Goal: Transaction & Acquisition: Purchase product/service

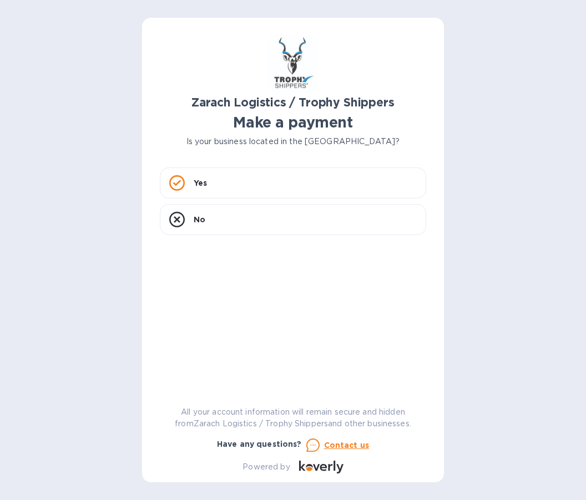
click at [181, 189] on icon at bounding box center [177, 183] width 16 height 16
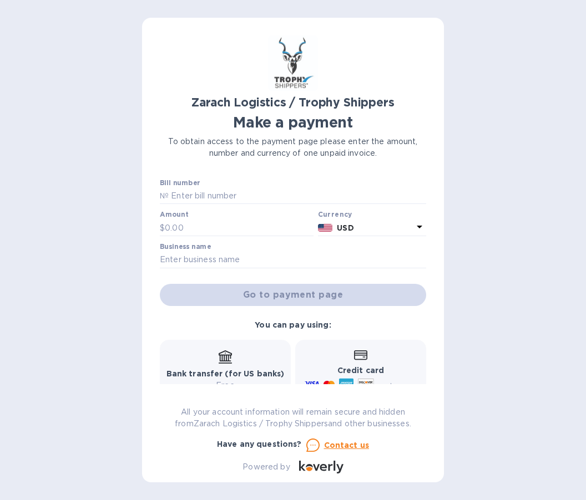
click at [212, 203] on input "text" at bounding box center [297, 196] width 257 height 17
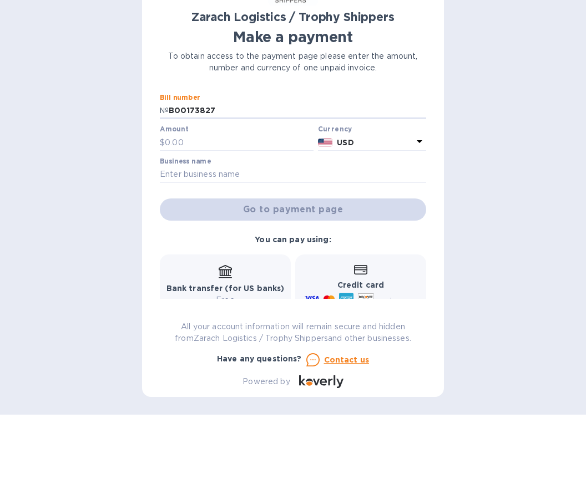
type input "B00173827"
click at [209, 220] on input "text" at bounding box center [239, 228] width 149 height 17
type input "1,560.50"
click at [203, 252] on input "text" at bounding box center [293, 260] width 266 height 17
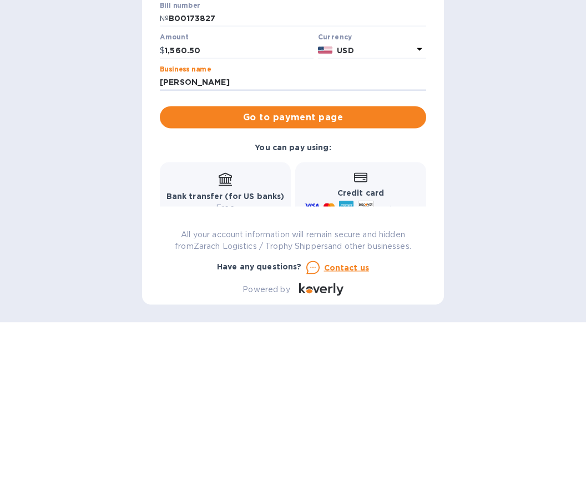
type input "[PERSON_NAME]"
click at [347, 288] on span "Go to payment page" at bounding box center [293, 294] width 249 height 13
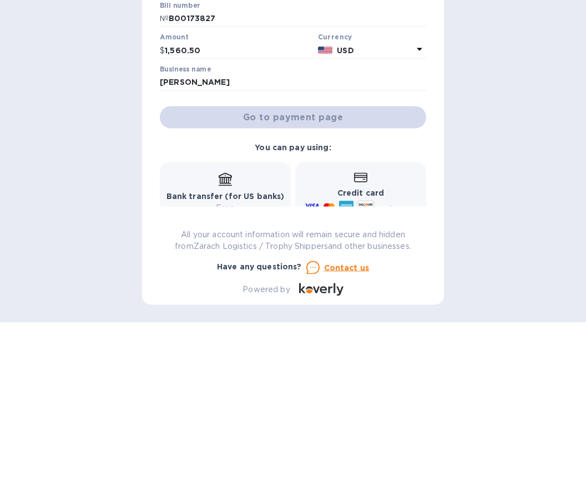
scroll to position [48, 0]
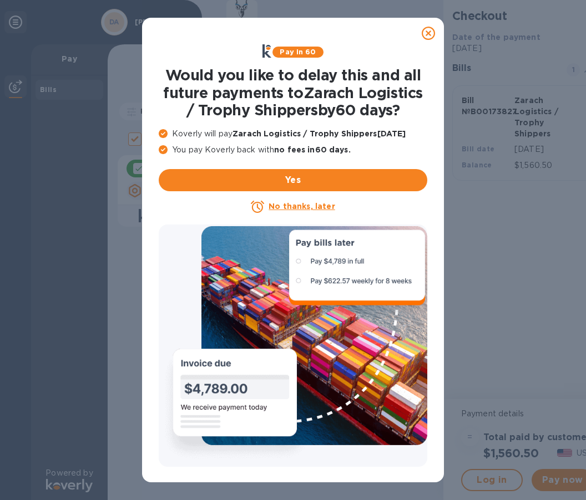
click at [299, 207] on u "No thanks, later" at bounding box center [302, 206] width 66 height 9
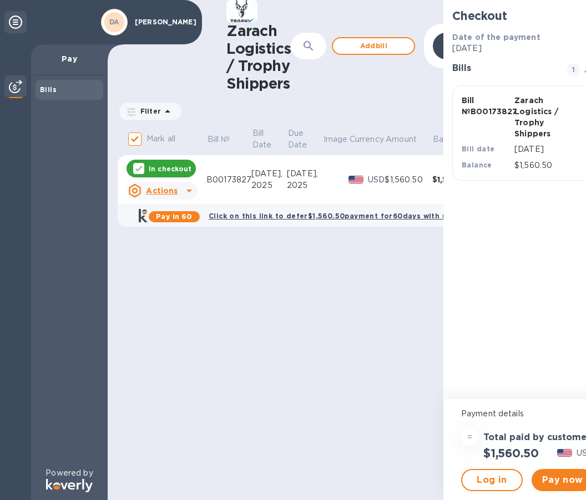
click at [564, 477] on span "Pay now" at bounding box center [562, 480] width 44 height 13
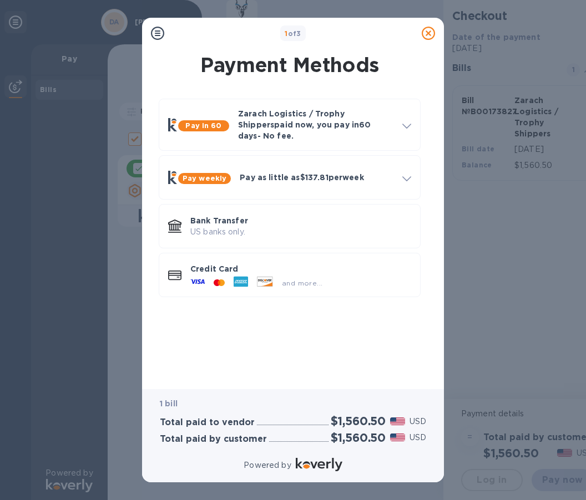
click at [224, 280] on icon at bounding box center [222, 283] width 6 height 7
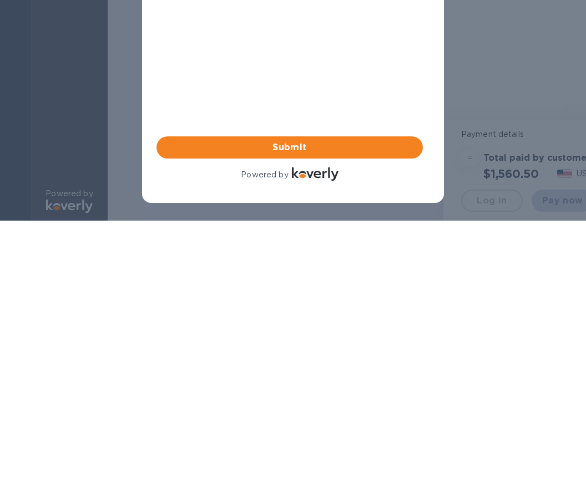
click at [321, 151] on span "Submit" at bounding box center [289, 147] width 249 height 13
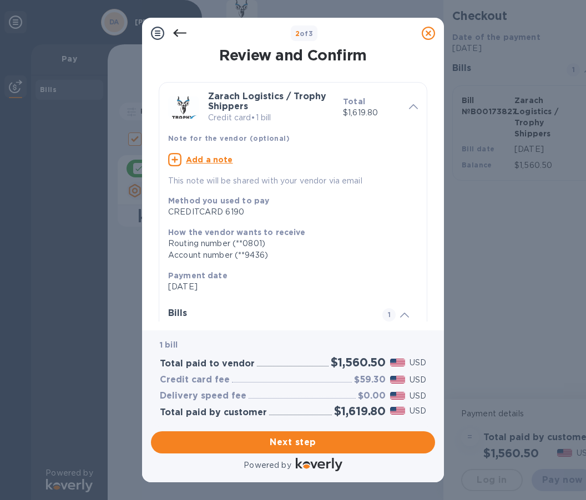
click at [321, 437] on span "Next step" at bounding box center [293, 442] width 266 height 13
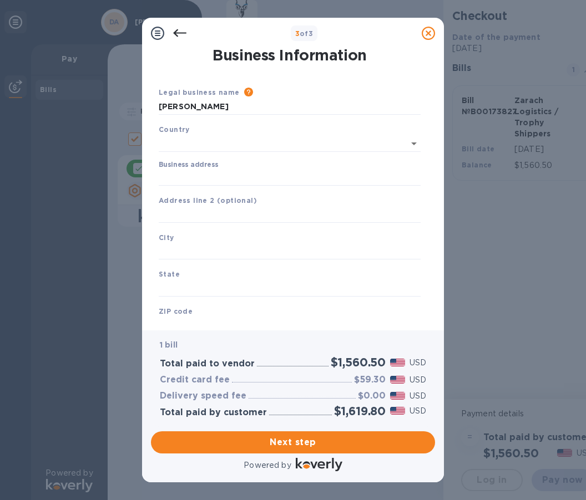
type input "[GEOGRAPHIC_DATA]"
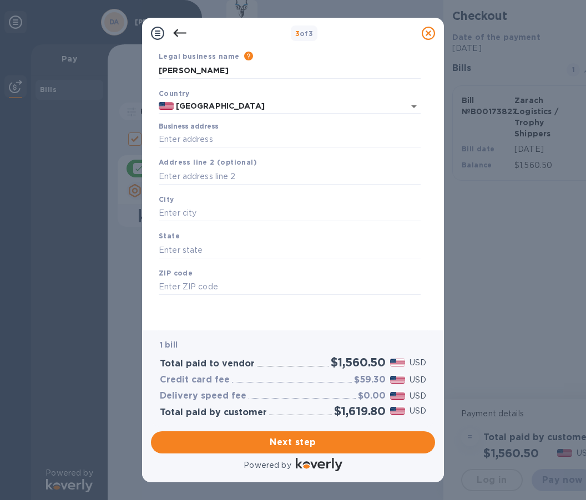
scroll to position [36, 0]
click at [210, 145] on input "Business address" at bounding box center [290, 140] width 262 height 17
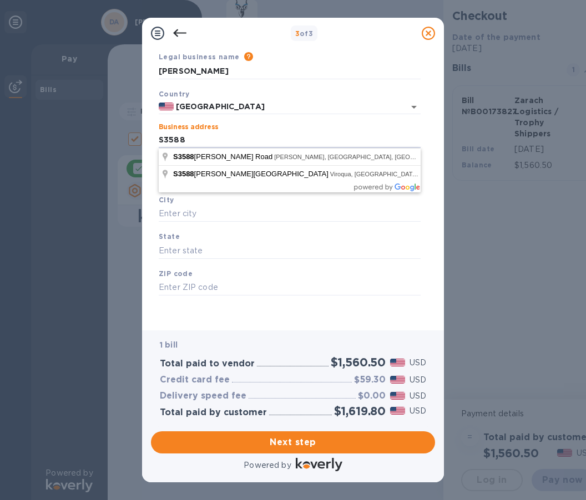
type input "S3588 [PERSON_NAME][GEOGRAPHIC_DATA]"
type input "Viroqua"
type input "WI"
type input "54665"
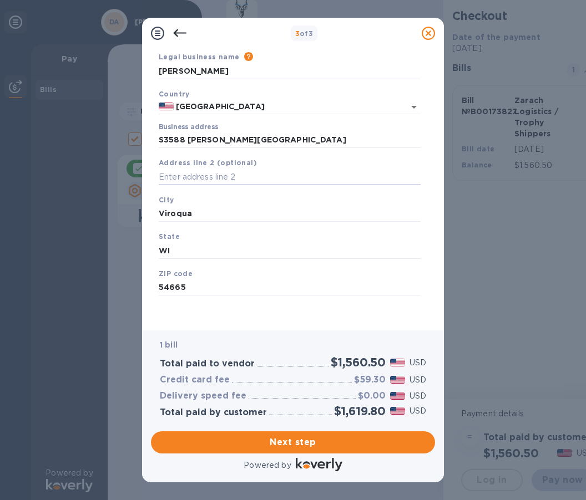
click at [345, 439] on span "Next step" at bounding box center [293, 442] width 266 height 13
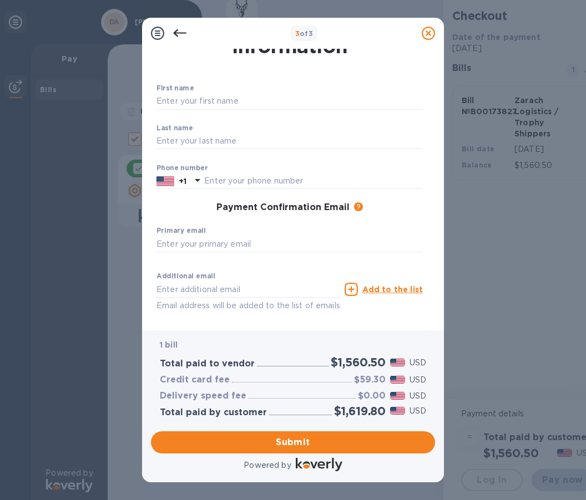
click at [236, 101] on input "text" at bounding box center [289, 101] width 266 height 17
type input "[PERSON_NAME]"
click at [211, 141] on input "text" at bounding box center [289, 141] width 266 height 17
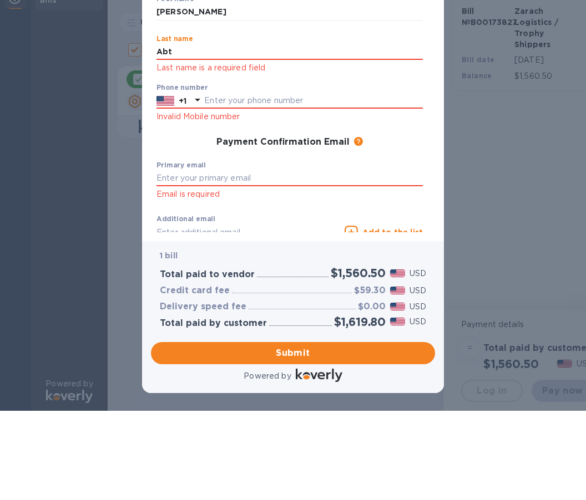
type input "Abt"
click at [261, 104] on div "Phone number +1 Invalid Mobile number" at bounding box center [289, 104] width 266 height 40
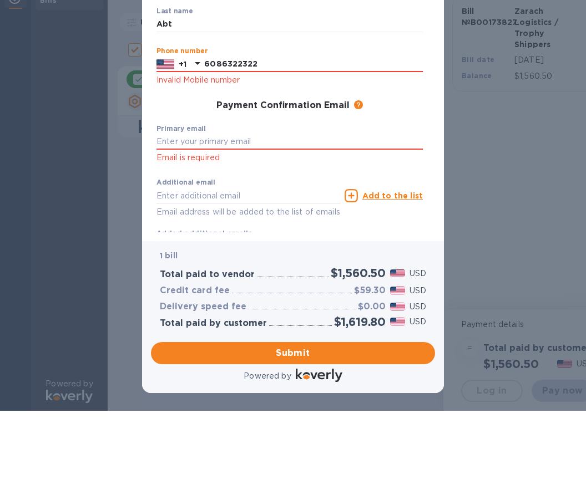
scroll to position [62, 0]
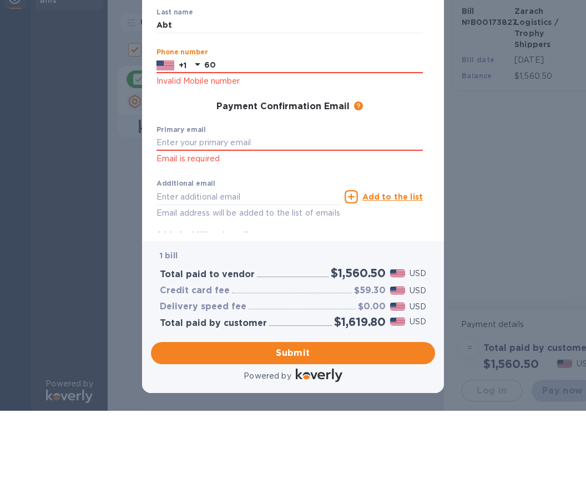
type input "6"
click at [195, 72] on div at bounding box center [197, 66] width 13 height 16
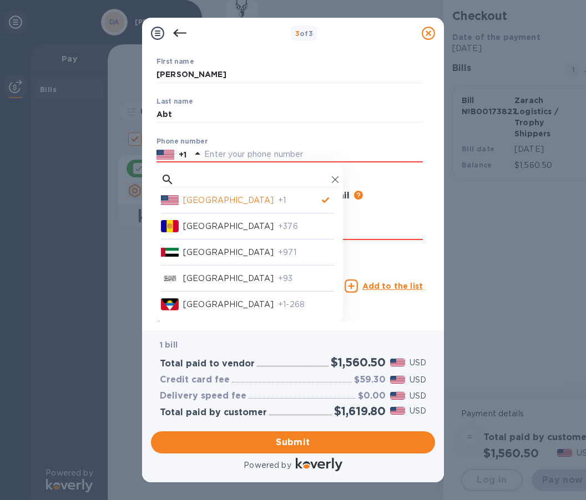
click at [257, 151] on input "text" at bounding box center [313, 154] width 219 height 17
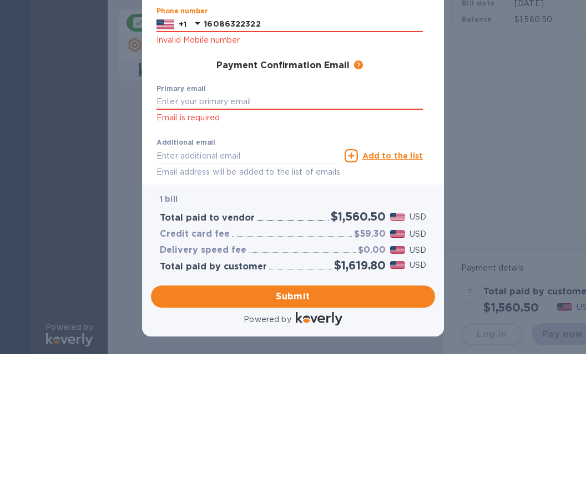
scroll to position [47, 0]
type input "16086322322"
click at [225, 100] on input "text" at bounding box center [289, 101] width 266 height 17
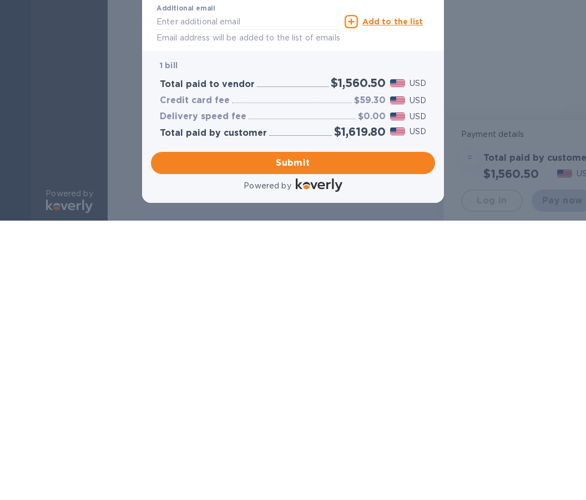
type input "[PERSON_NAME][EMAIL_ADDRESS][DOMAIN_NAME]"
click at [325, 163] on span "Submit" at bounding box center [293, 162] width 266 height 13
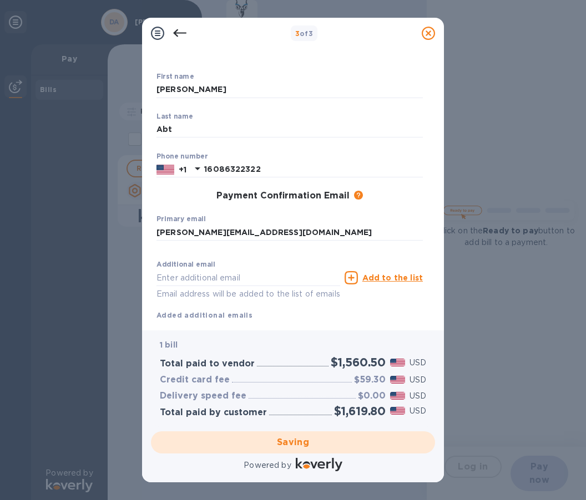
checkbox input "false"
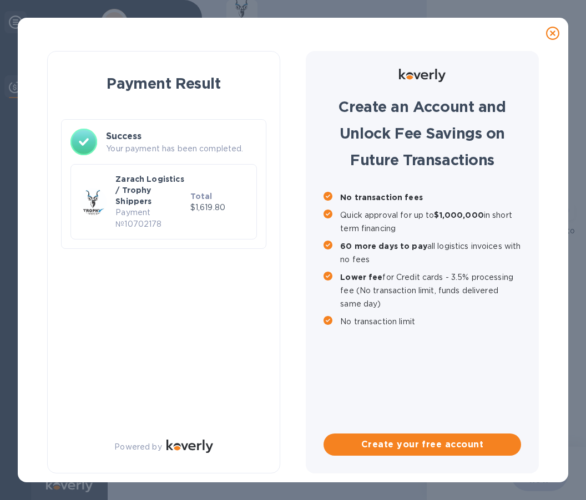
scroll to position [0, 0]
